Goal: Submit feedback/report problem: Leave review/rating

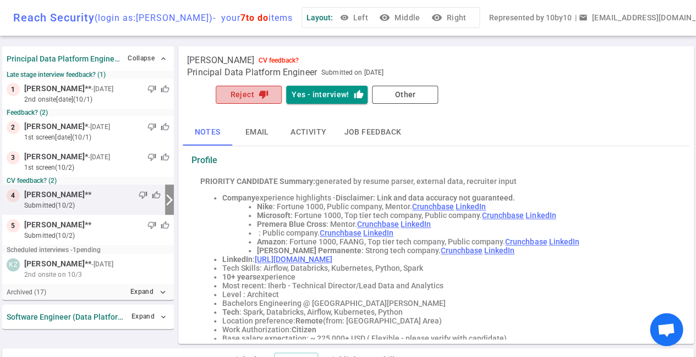
click at [253, 95] on button "Reject thumb_down" at bounding box center [249, 95] width 66 height 18
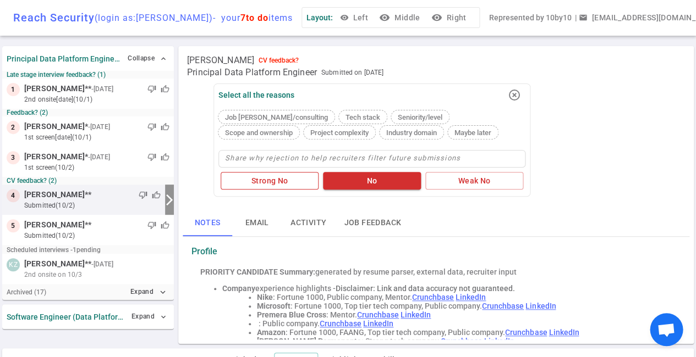
click at [289, 185] on button "Strong No" at bounding box center [270, 181] width 98 height 18
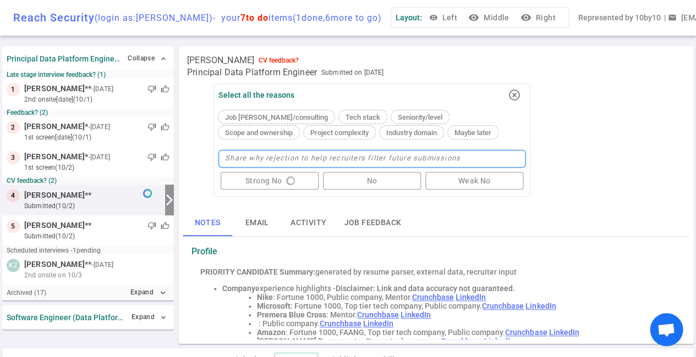
click at [276, 158] on textarea at bounding box center [371, 159] width 307 height 18
type textarea "N"
type textarea "No"
type textarea "Not"
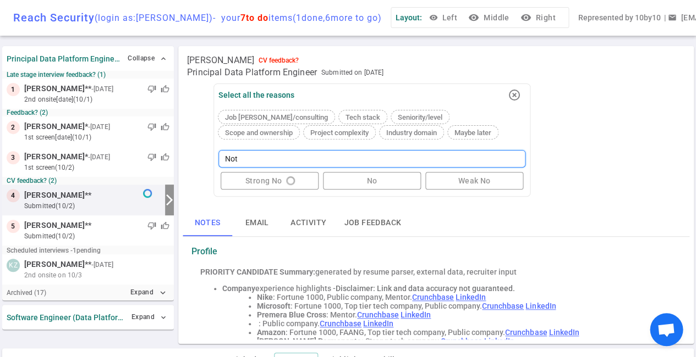
type textarea "Not l"
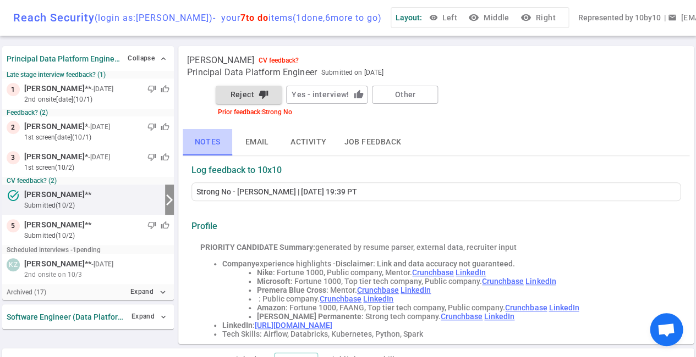
click at [214, 141] on button "Notes" at bounding box center [207, 142] width 49 height 26
